Goal: Check status: Check status

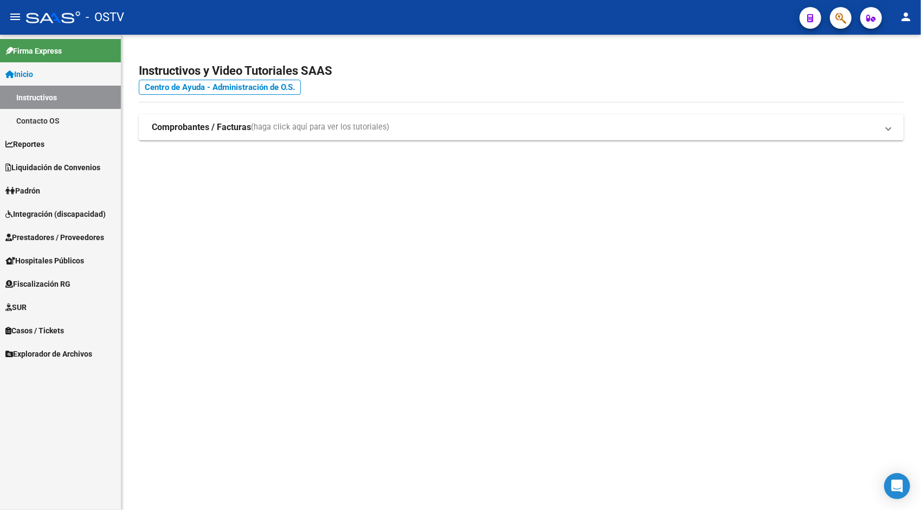
click at [907, 12] on mat-icon "person" at bounding box center [905, 16] width 13 height 13
click at [894, 71] on button "exit_to_app Salir" at bounding box center [884, 72] width 66 height 26
click at [76, 174] on link "Liquidación de Convenios" at bounding box center [60, 167] width 121 height 23
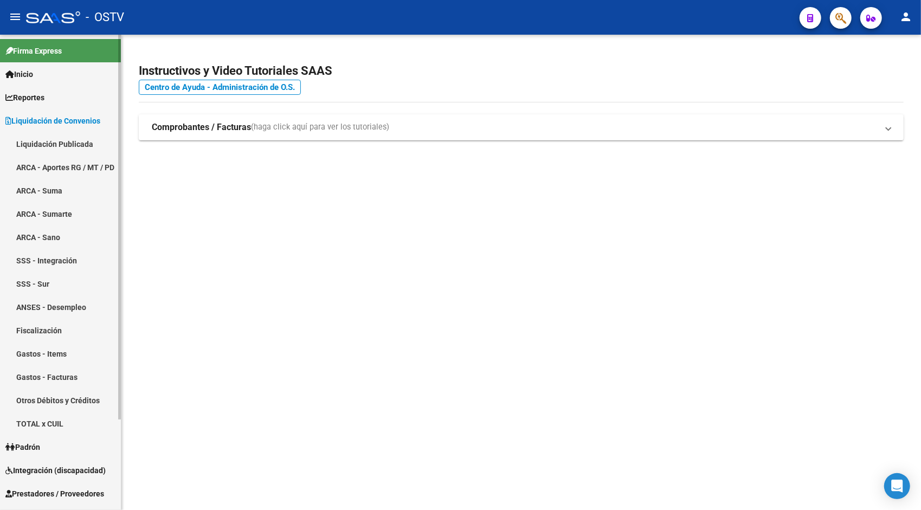
click at [53, 152] on link "Liquidación Publicada" at bounding box center [60, 143] width 121 height 23
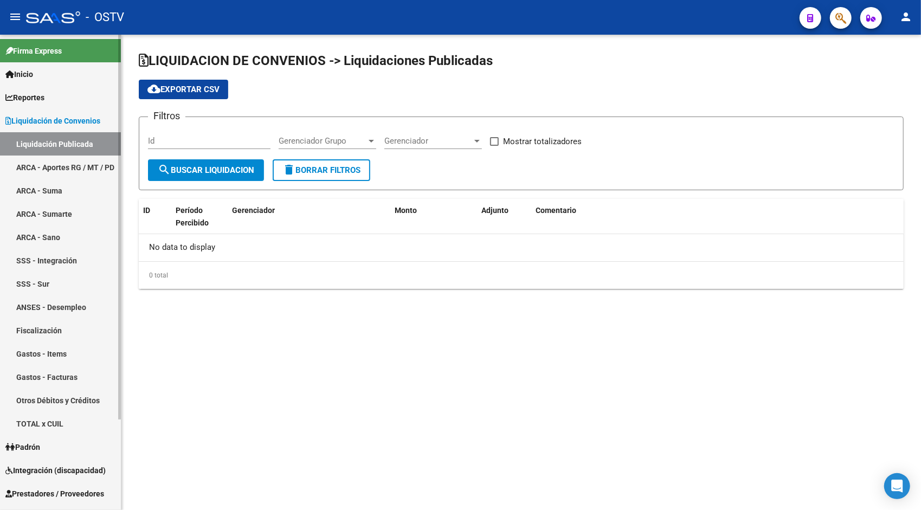
checkbox input "true"
click at [60, 164] on link "ARCA - Aportes RG / MT / PD" at bounding box center [60, 167] width 121 height 23
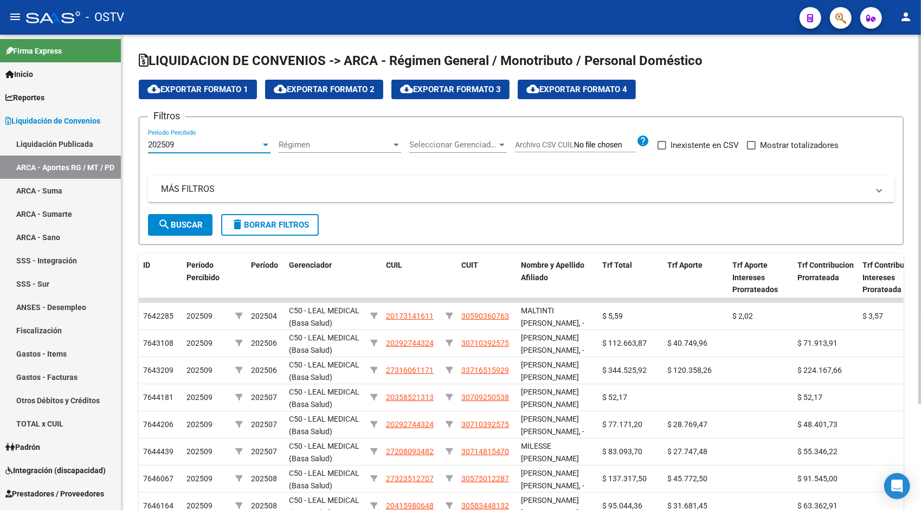
click at [260, 142] on div "202509" at bounding box center [204, 145] width 113 height 10
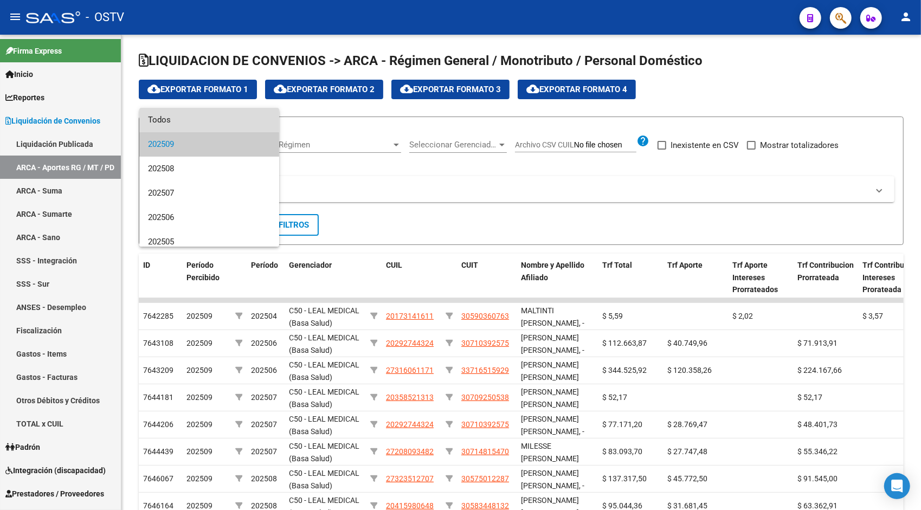
click at [209, 120] on span "Todos" at bounding box center [209, 120] width 123 height 24
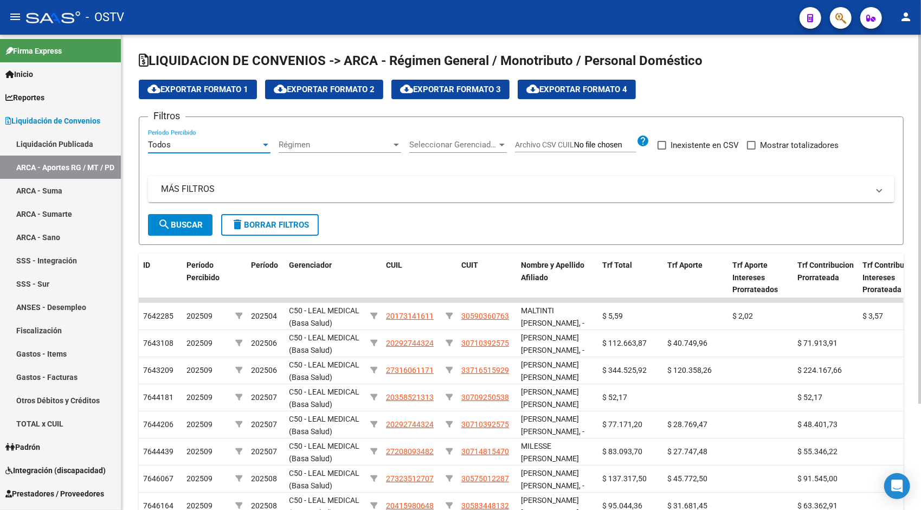
click at [554, 141] on span "Archivo CSV CUIL" at bounding box center [544, 144] width 59 height 9
click at [574, 141] on input "Archivo CSV CUIL" at bounding box center [605, 145] width 62 height 10
click at [250, 190] on mat-panel-title "MÁS FILTROS" at bounding box center [515, 189] width 708 height 12
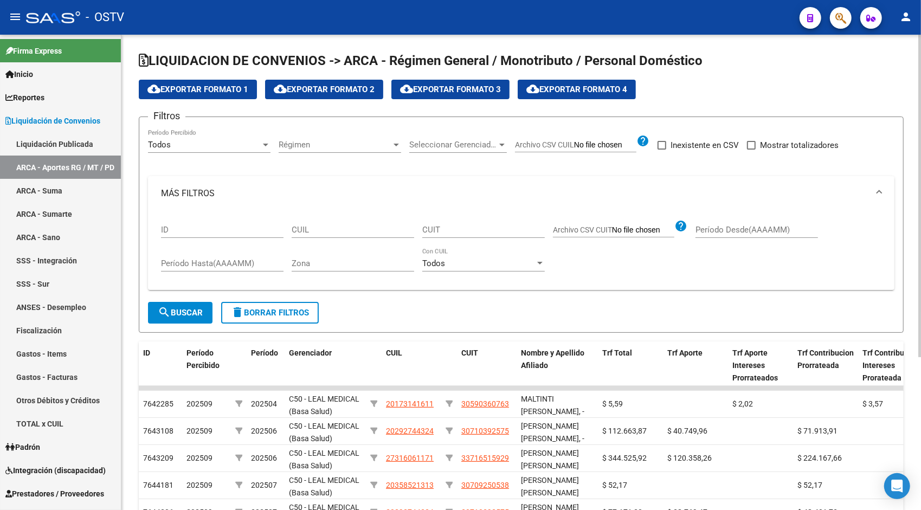
click at [349, 226] on input "CUIL" at bounding box center [353, 230] width 123 height 10
paste input "20-14756817-8"
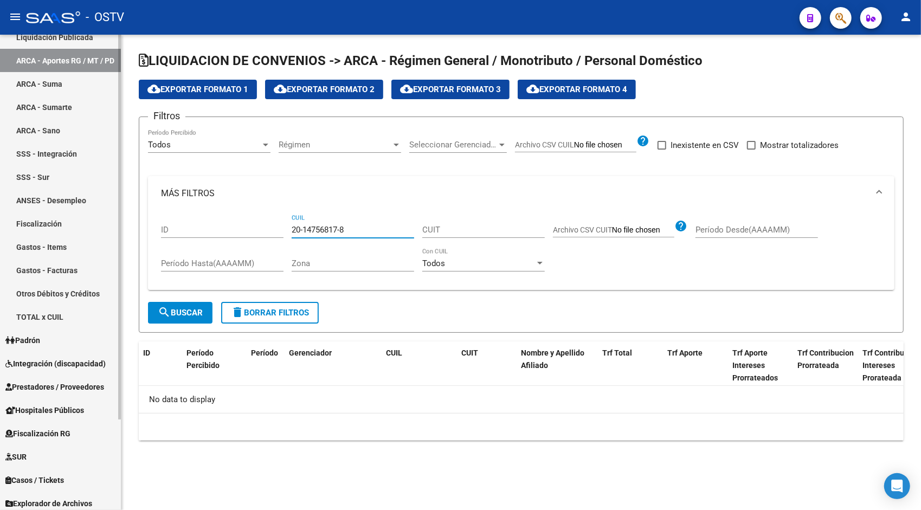
scroll to position [112, 0]
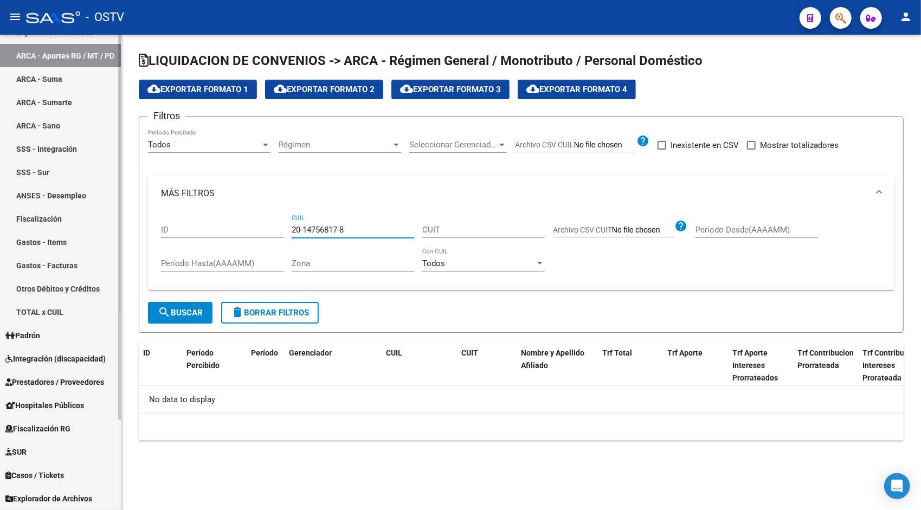
click at [118, 403] on div "Firma Express Inicio Instructivos Contacto OS Reportes Ingresos Devengados Deta…" at bounding box center [62, 216] width 124 height 587
type input "20-14756817-8"
click at [34, 334] on span "Padrón" at bounding box center [22, 336] width 35 height 12
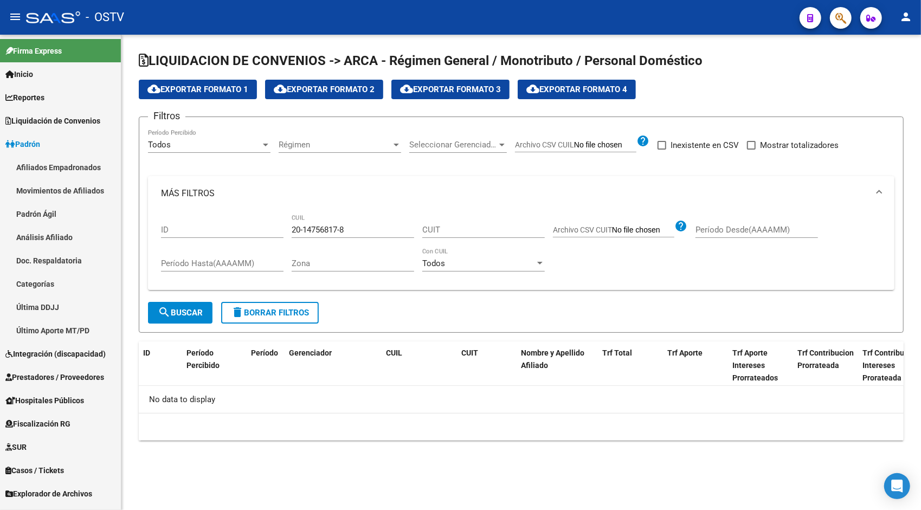
scroll to position [0, 0]
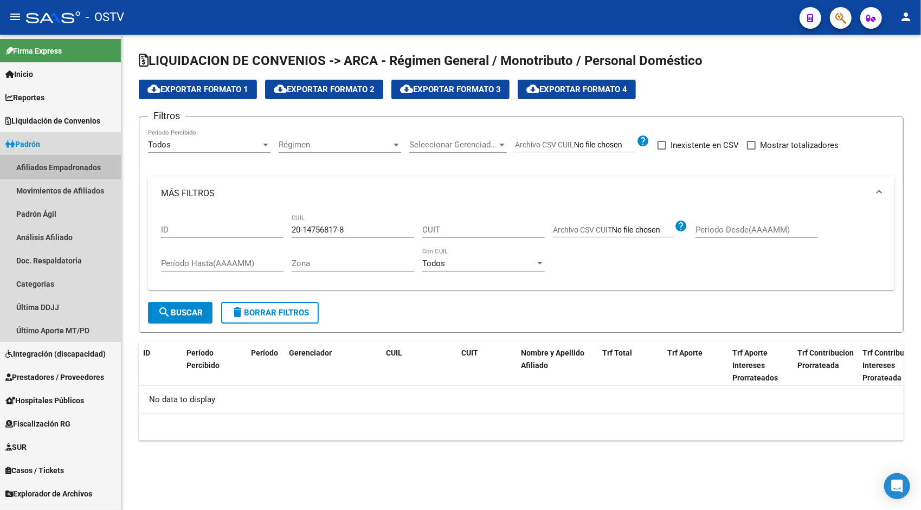
click at [42, 171] on link "Afiliados Empadronados" at bounding box center [60, 167] width 121 height 23
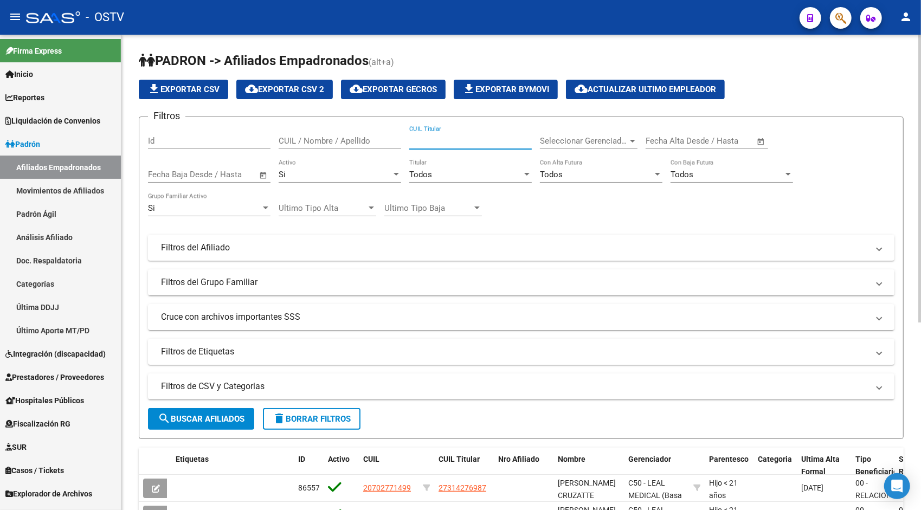
click at [445, 144] on input "CUIL Titular" at bounding box center [470, 141] width 123 height 10
paste input "14756817"
paste input "20147568178"
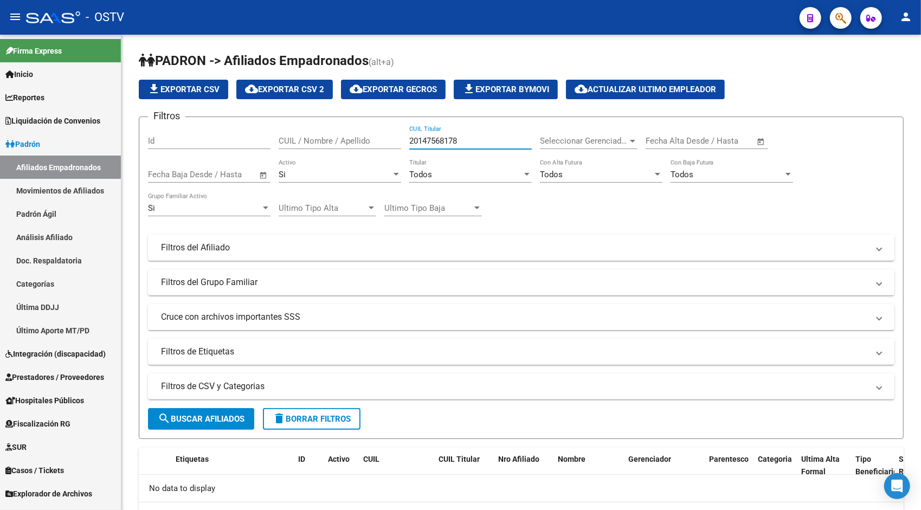
type input "20147568178"
